Goal: Information Seeking & Learning: Learn about a topic

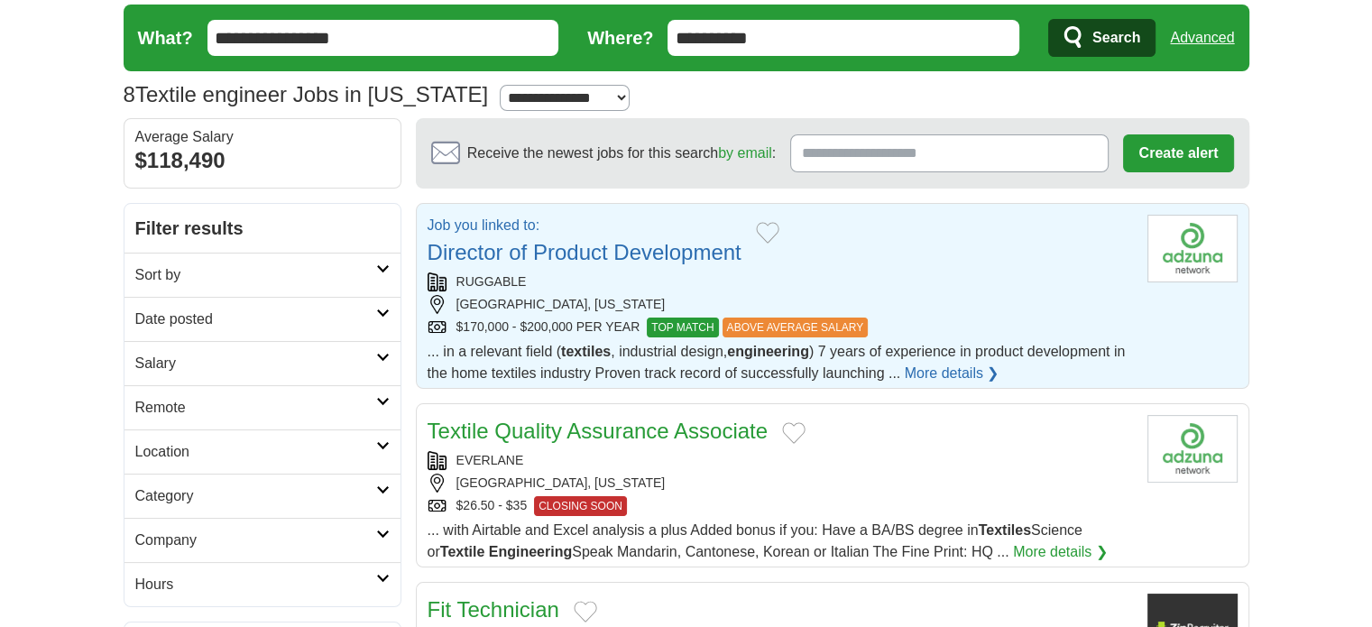
scroll to position [90, 0]
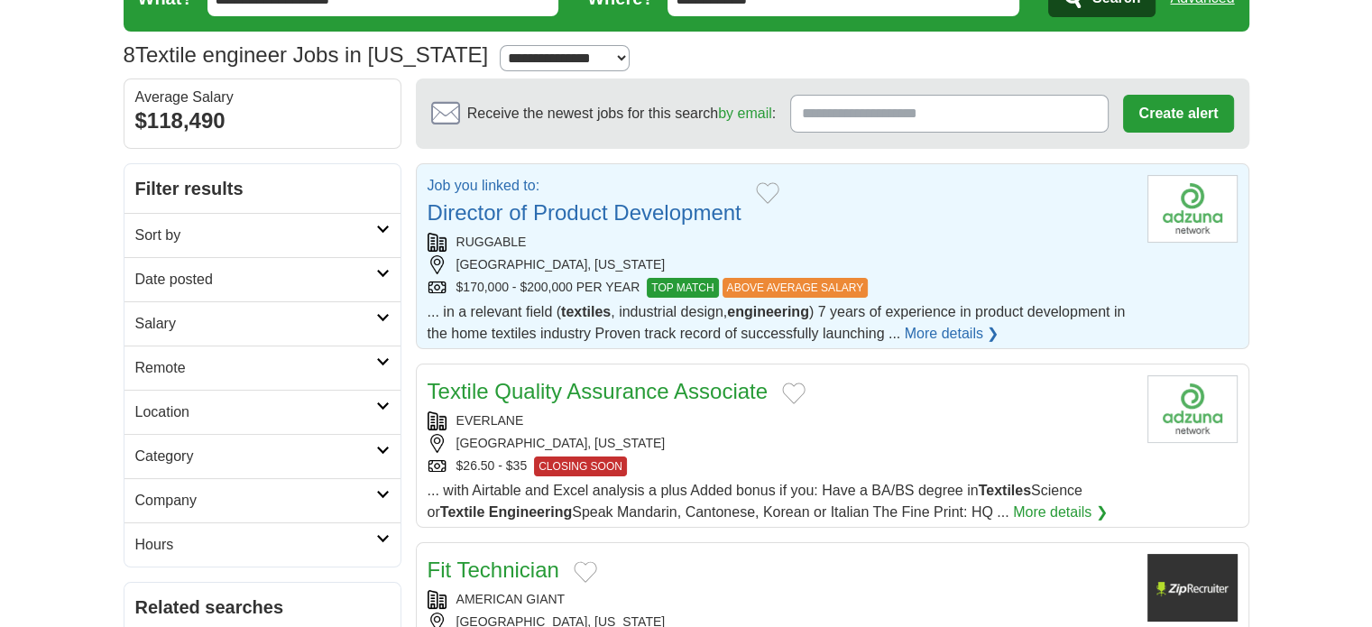
click at [575, 208] on link "Director of Product Development" at bounding box center [585, 212] width 314 height 24
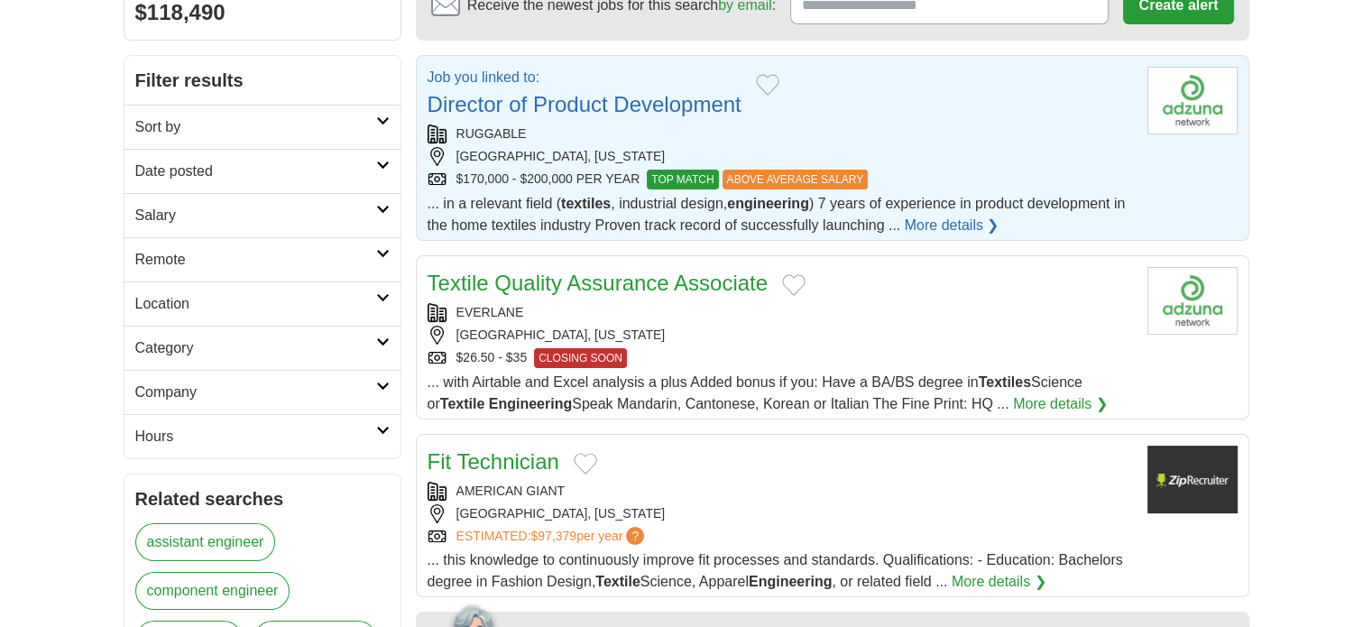
scroll to position [271, 0]
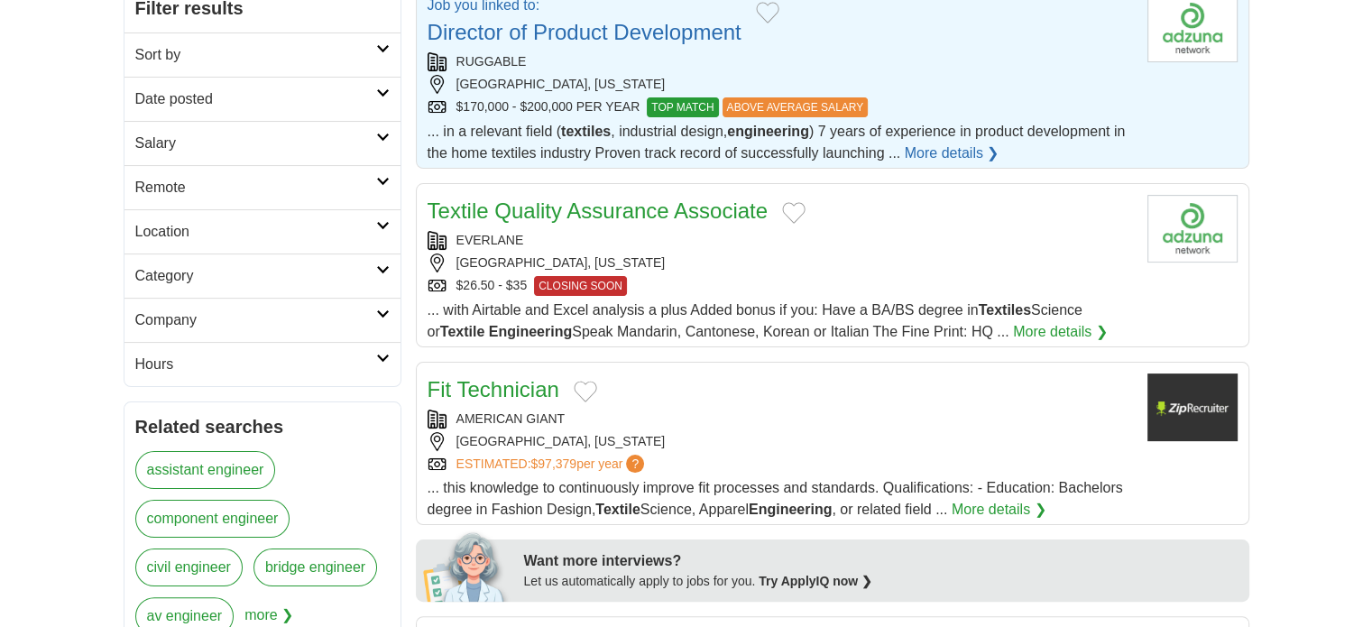
click at [614, 208] on link "Textile Quality Assurance Associate" at bounding box center [598, 210] width 341 height 24
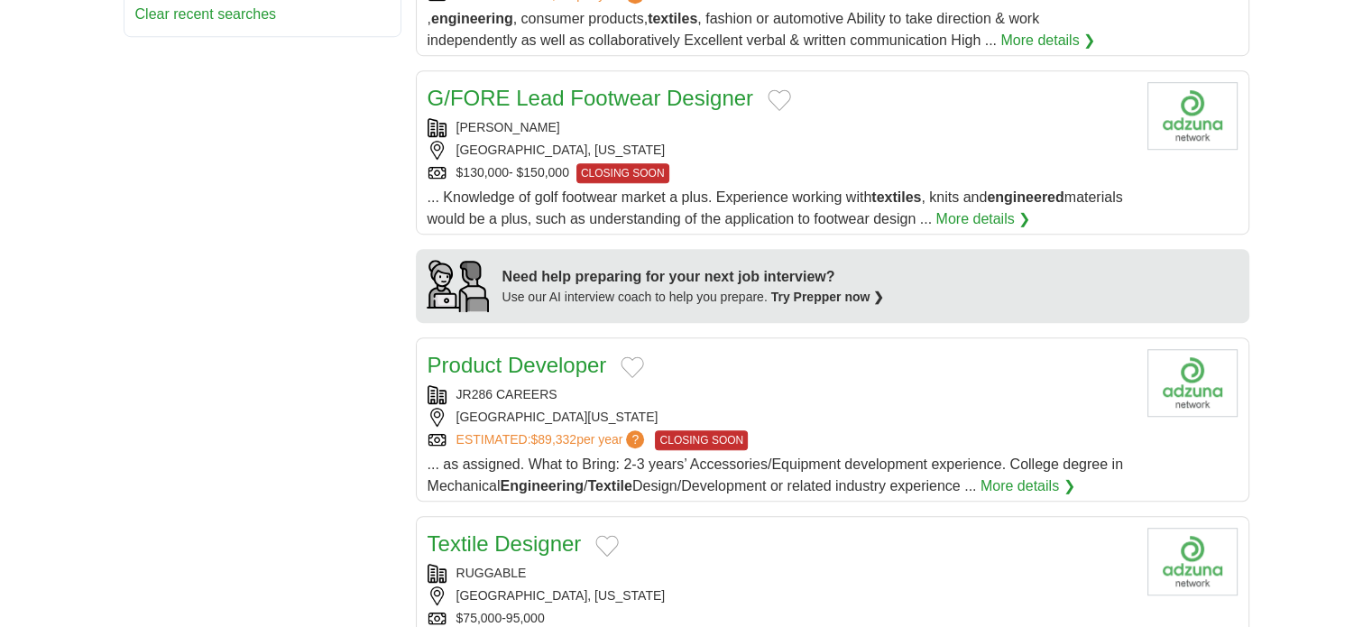
scroll to position [1263, 0]
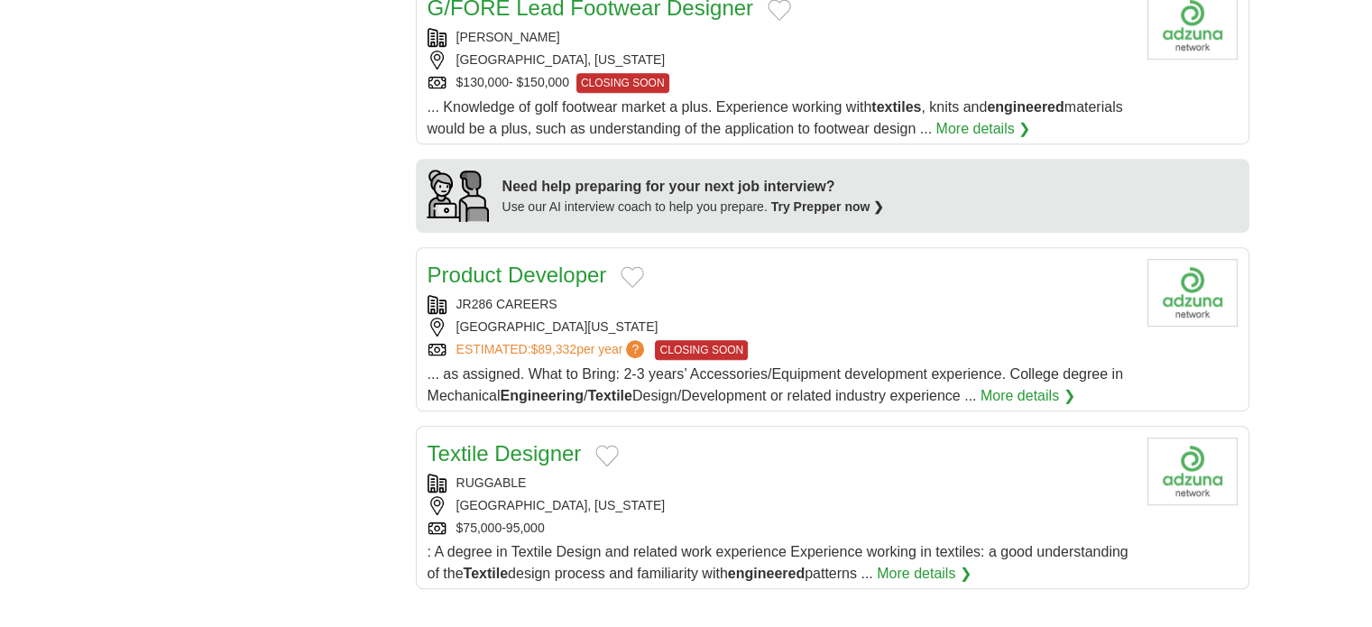
click at [502, 266] on link "Product Developer" at bounding box center [518, 275] width 180 height 24
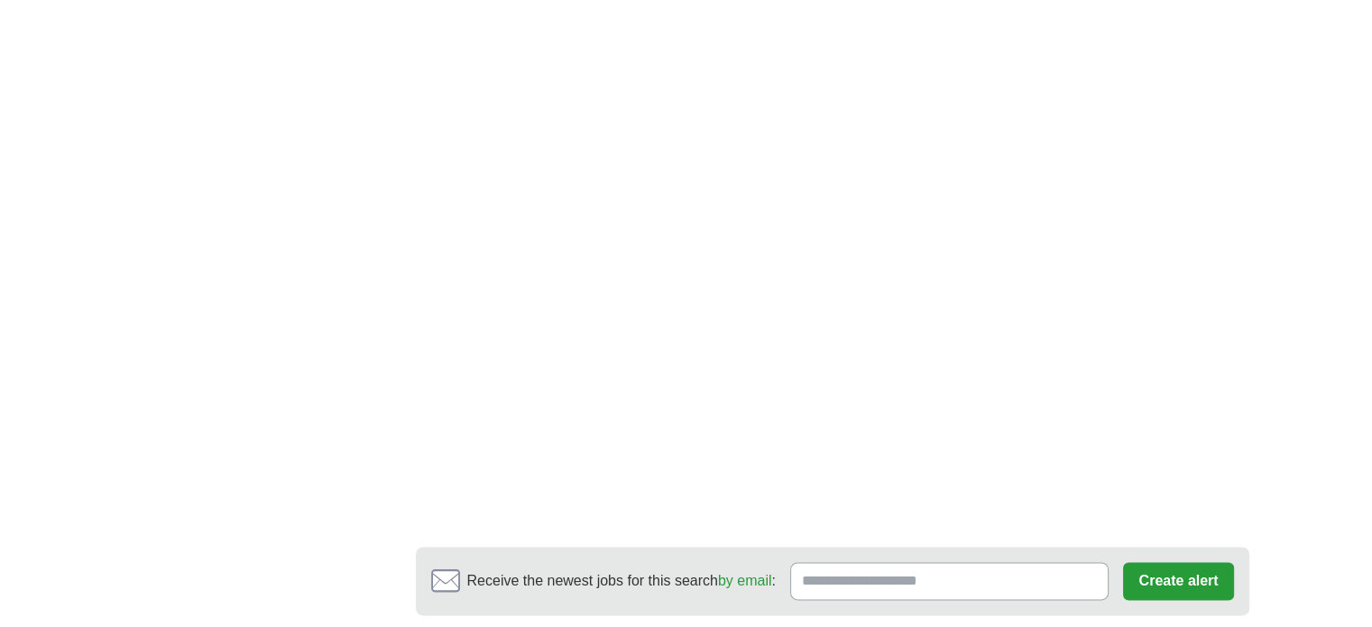
scroll to position [2165, 0]
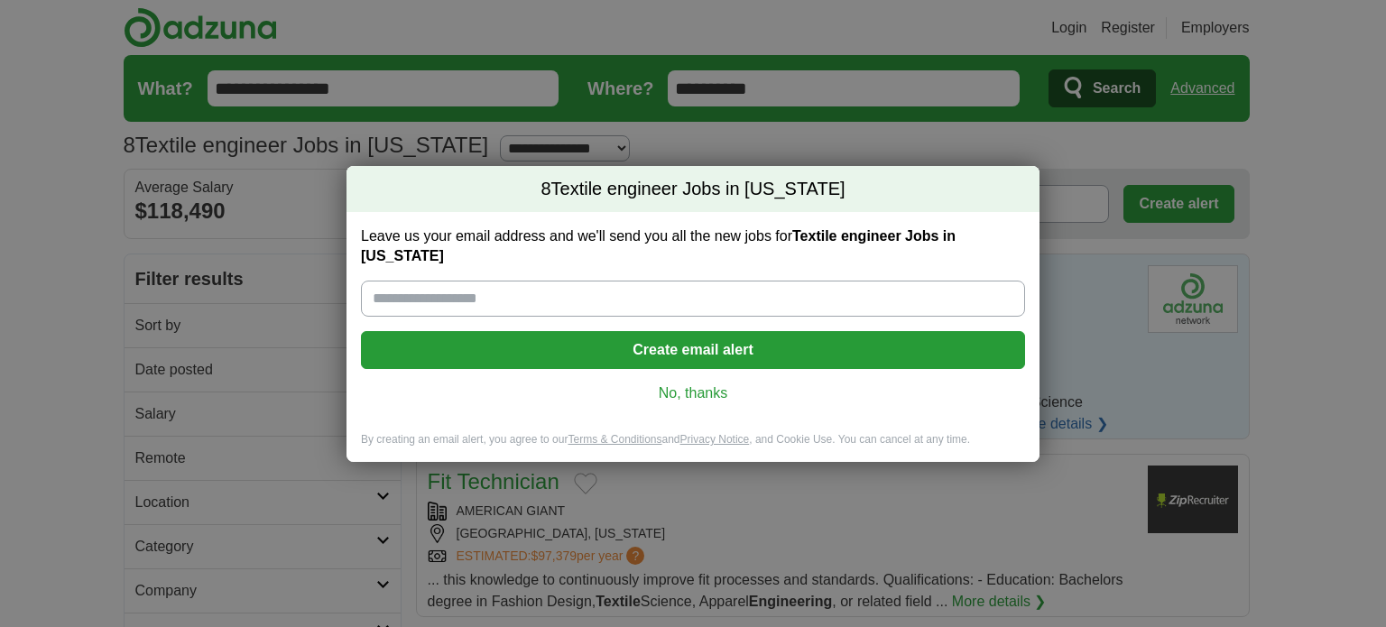
click at [695, 388] on link "No, thanks" at bounding box center [692, 393] width 635 height 20
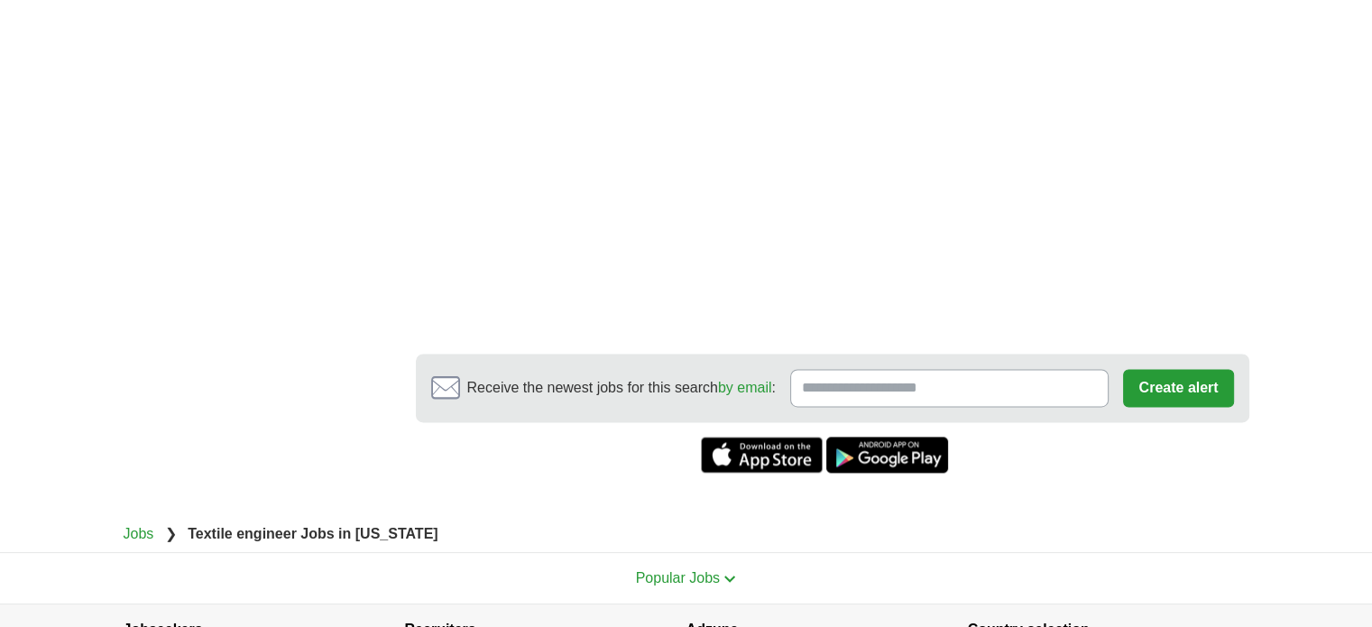
scroll to position [2617, 0]
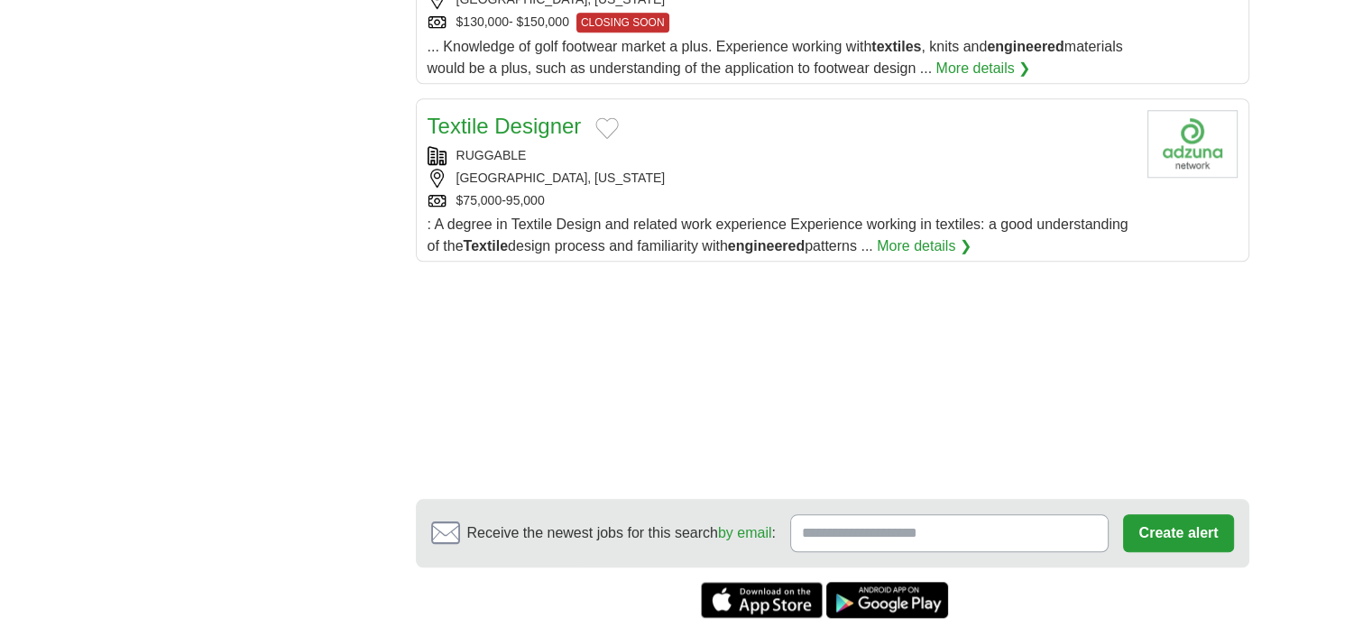
scroll to position [1707, 0]
